Goal: Task Accomplishment & Management: Use online tool/utility

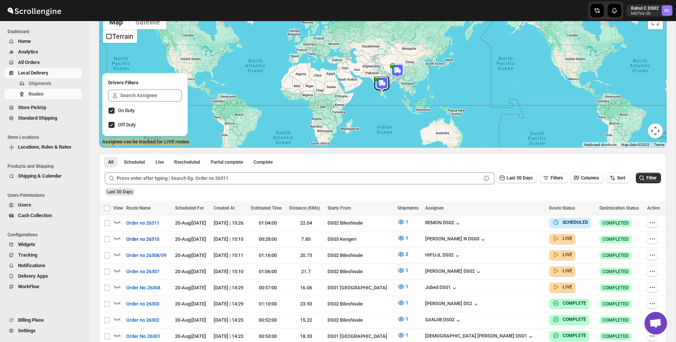
scroll to position [72, 0]
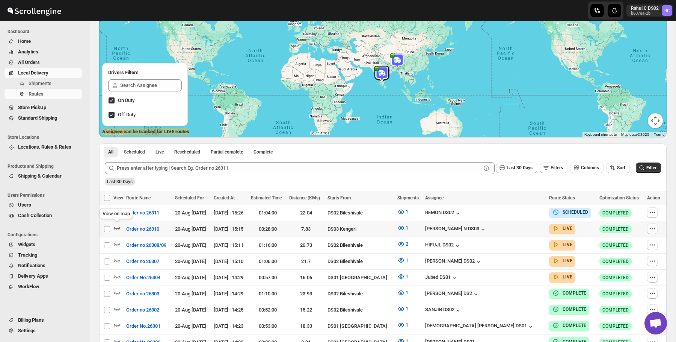
click at [120, 227] on icon "button" at bounding box center [117, 228] width 6 height 3
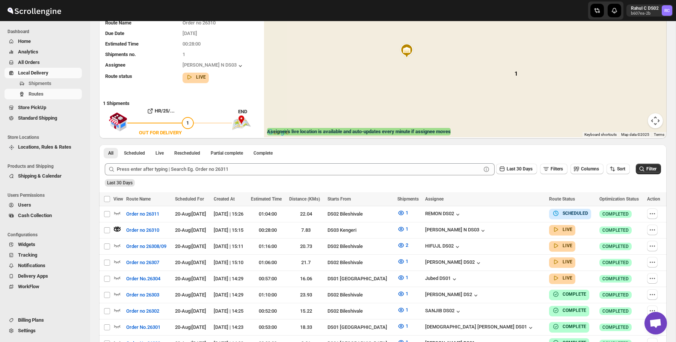
scroll to position [0, 0]
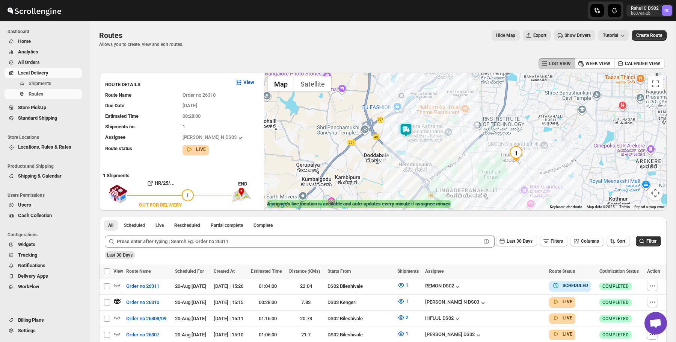
click at [518, 149] on img "1" at bounding box center [516, 153] width 15 height 15
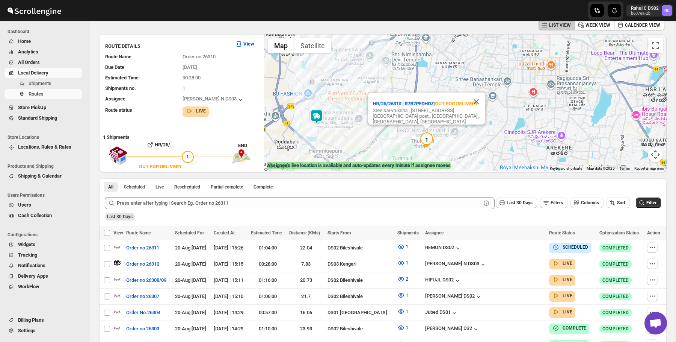
scroll to position [45, 0]
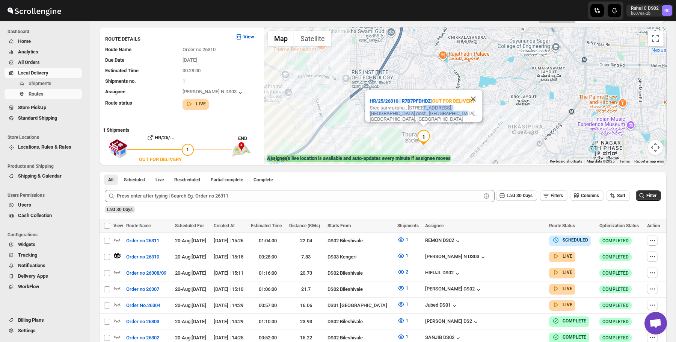
drag, startPoint x: 423, startPoint y: 108, endPoint x: 418, endPoint y: 115, distance: 8.1
click at [418, 115] on div "Sree sai vruksha , [STREET_ADDRESS]. [GEOGRAPHIC_DATA] post,, [GEOGRAPHIC_DATA]…" at bounding box center [426, 113] width 113 height 17
copy div "[GEOGRAPHIC_DATA], daffodils road. [GEOGRAPHIC_DATA] post,"
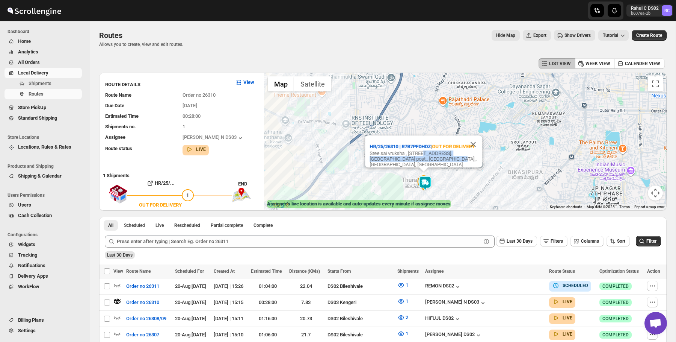
click at [152, 57] on div "LIST VIEW WEEK VIEW CALENDER VIEW" at bounding box center [383, 63] width 568 height 14
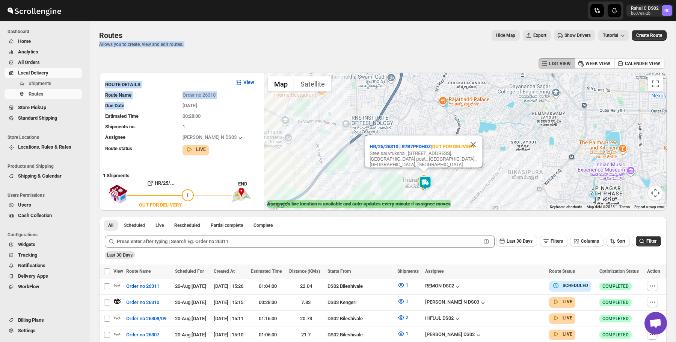
drag, startPoint x: 158, startPoint y: 39, endPoint x: 196, endPoint y: 96, distance: 68.2
